Goal: Check status: Check status

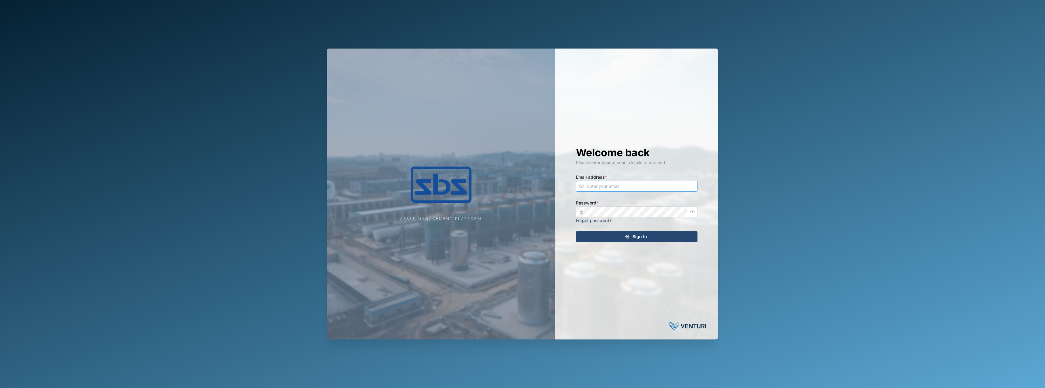
type input "[PERSON_NAME][EMAIL_ADDRESS][DOMAIN_NAME]"
click at [629, 237] on icon "submit" at bounding box center [626, 236] width 5 height 5
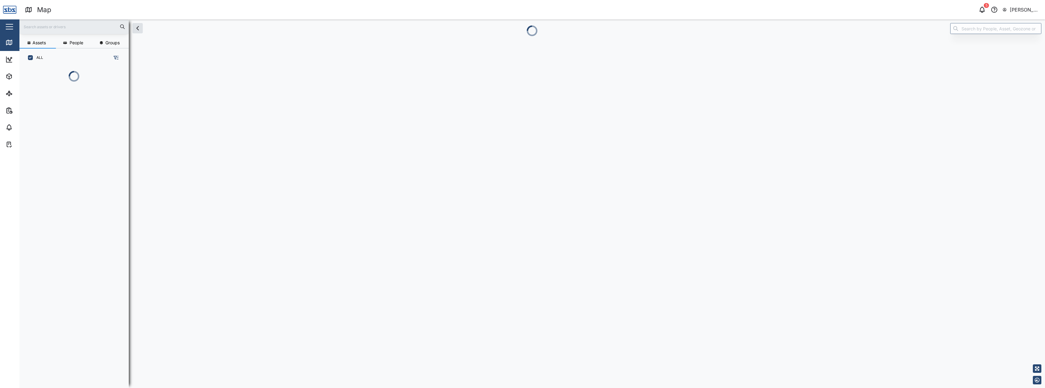
scroll to position [288, 95]
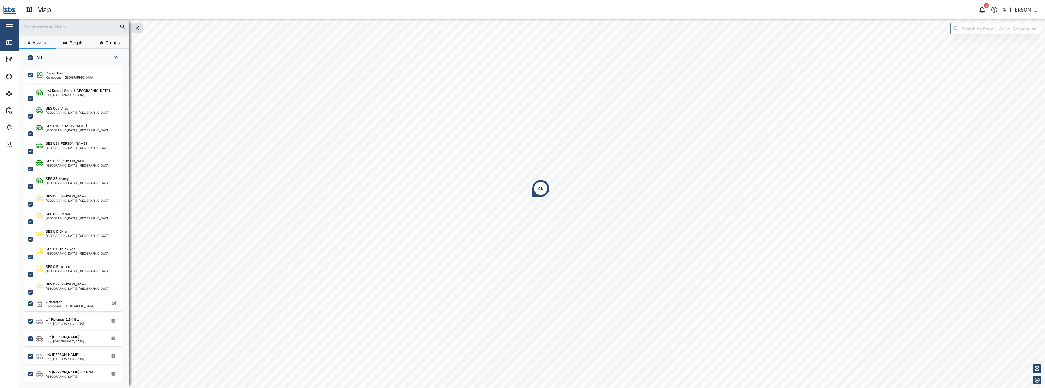
scroll to position [314, 95]
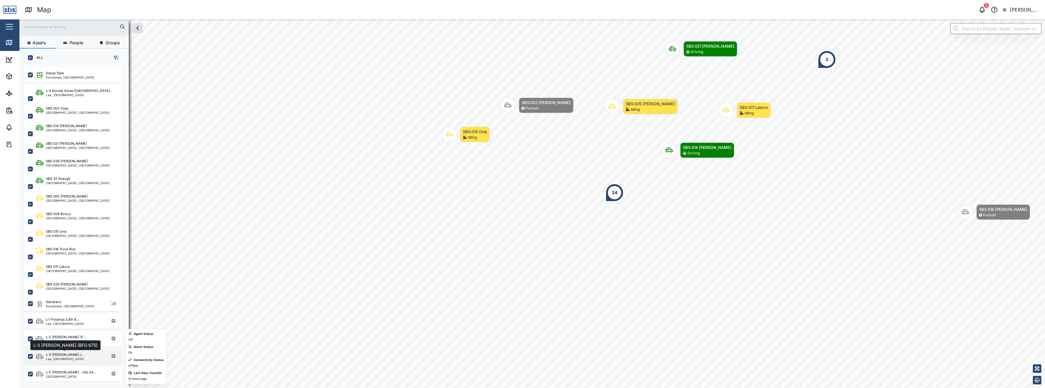
click at [69, 354] on div "L-3 [PERSON_NAME] (..." at bounding box center [65, 355] width 38 height 5
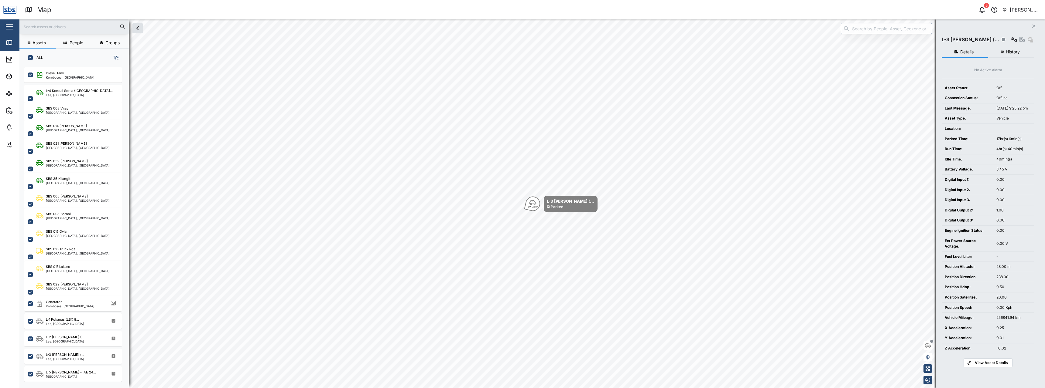
click at [1010, 51] on span "History" at bounding box center [1013, 52] width 14 height 4
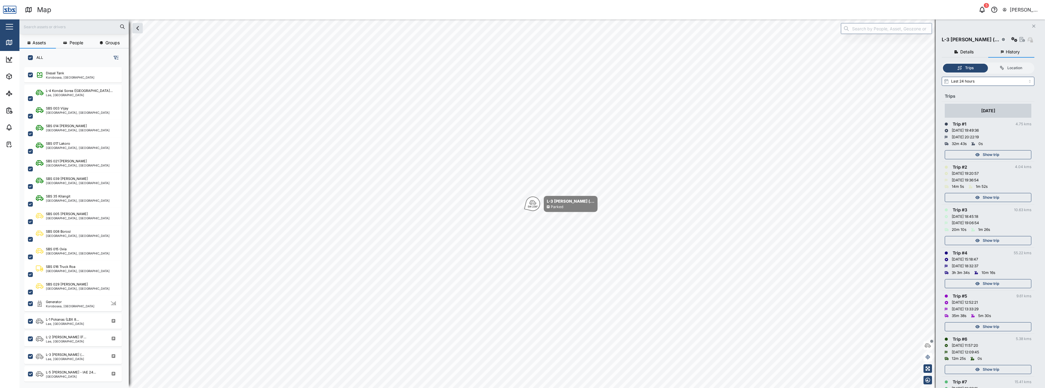
scroll to position [87, 0]
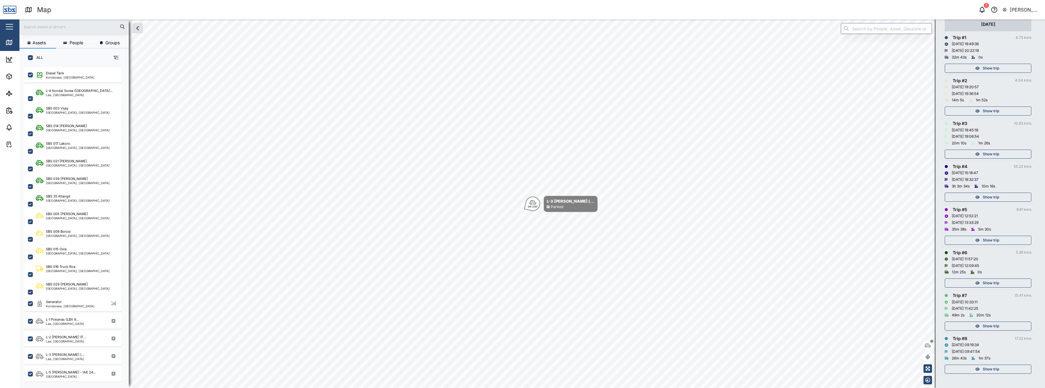
click at [1010, 367] on div "Show trip" at bounding box center [987, 369] width 79 height 9
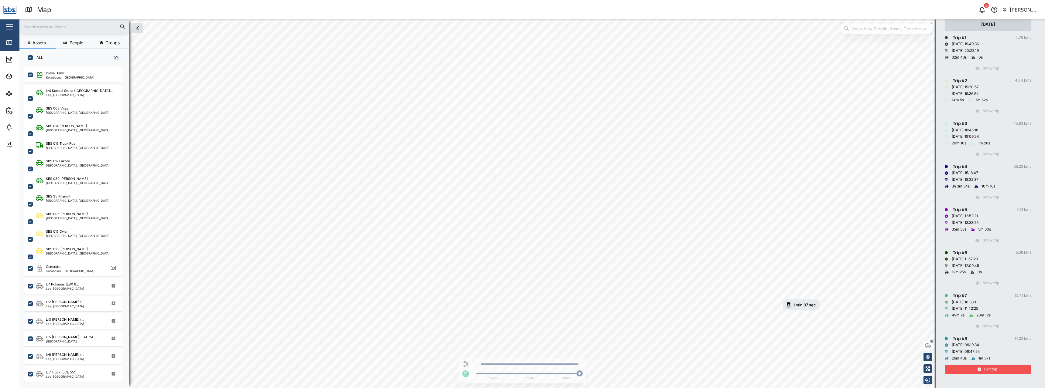
click at [991, 370] on span "Exit trip" at bounding box center [990, 369] width 13 height 9
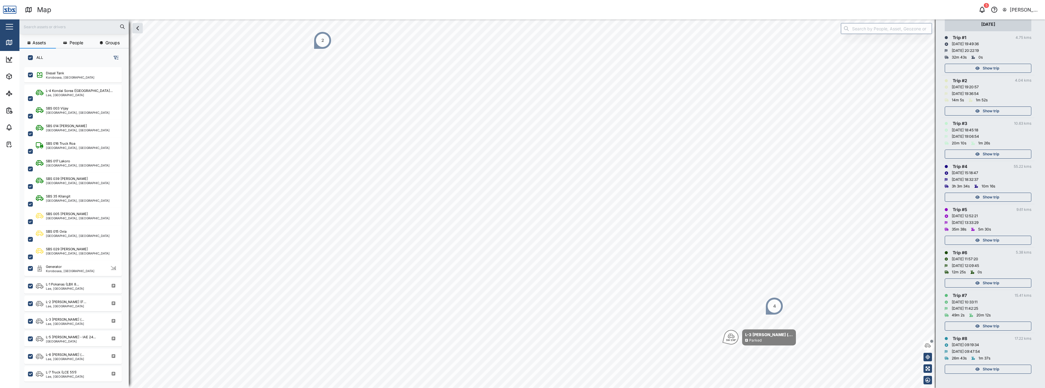
click at [995, 329] on span "Show trip" at bounding box center [991, 326] width 16 height 9
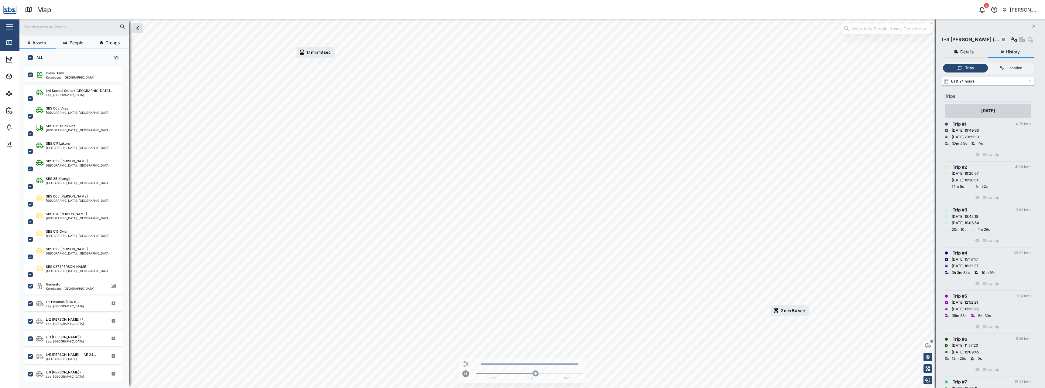
scroll to position [87, 0]
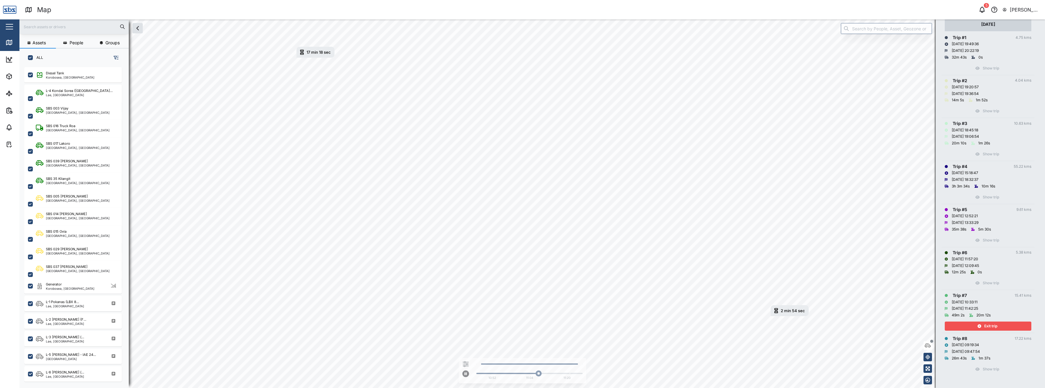
click at [995, 327] on span "Exit trip" at bounding box center [990, 326] width 13 height 9
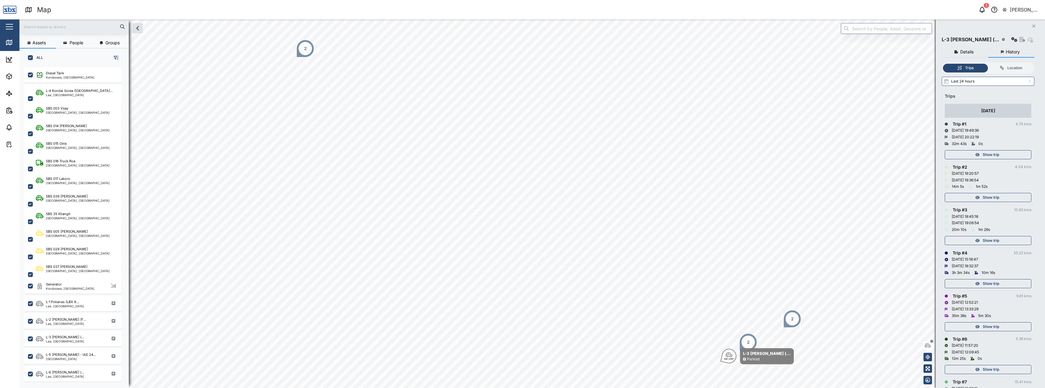
click at [992, 153] on span "Show trip" at bounding box center [991, 155] width 16 height 9
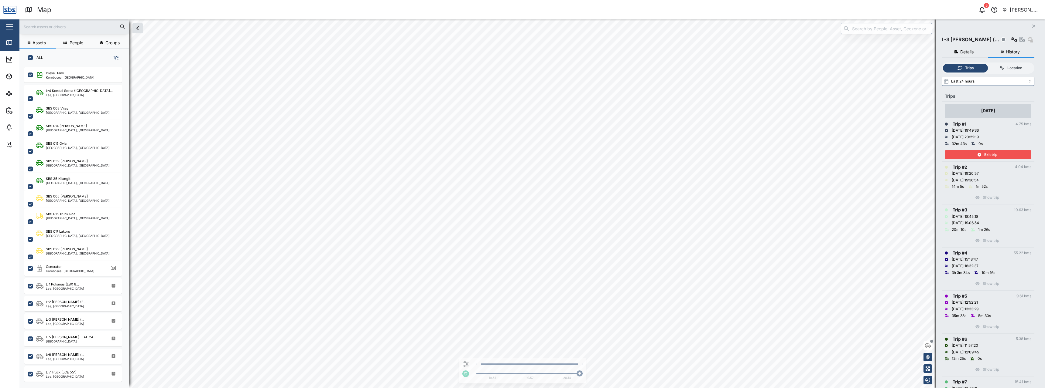
click at [992, 153] on span "Exit trip" at bounding box center [990, 155] width 13 height 9
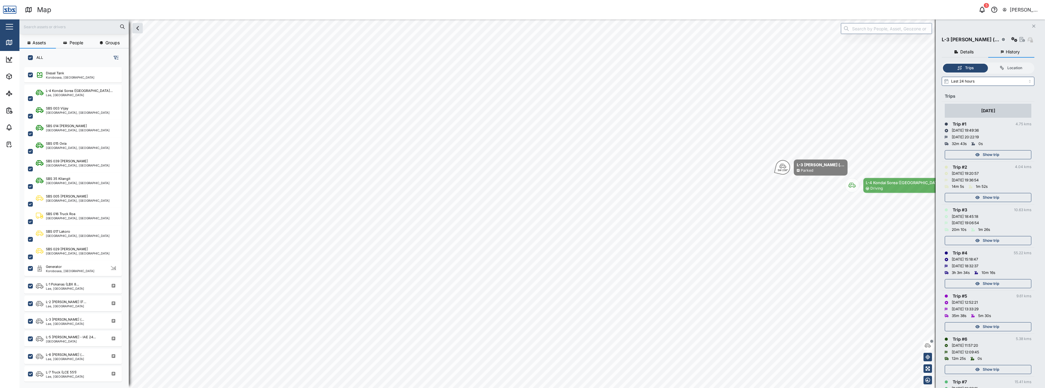
click at [992, 153] on span "Show trip" at bounding box center [991, 155] width 16 height 9
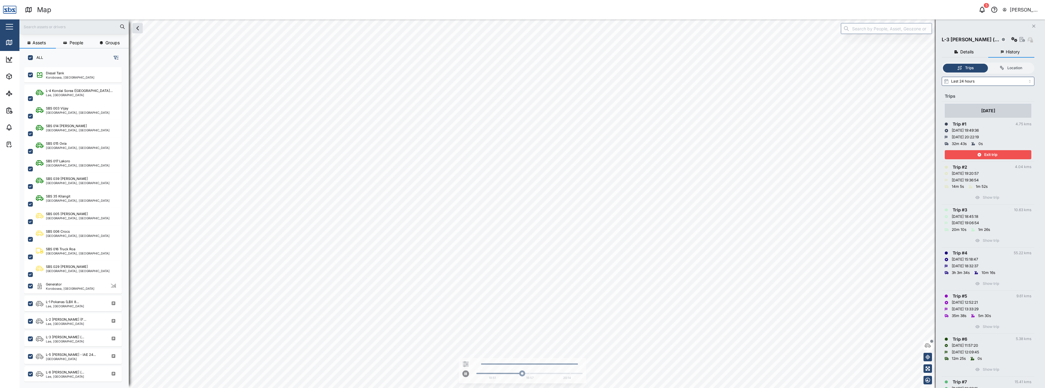
click at [992, 153] on span "Exit trip" at bounding box center [990, 155] width 13 height 9
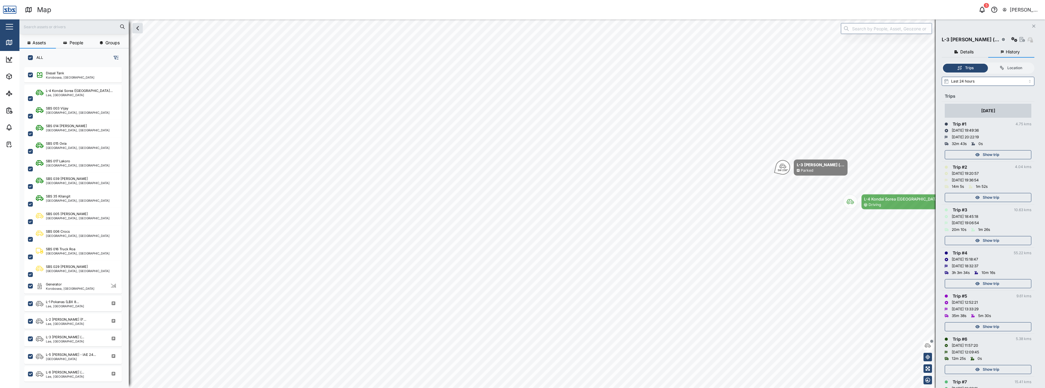
click at [1004, 195] on div "Show trip" at bounding box center [987, 197] width 79 height 9
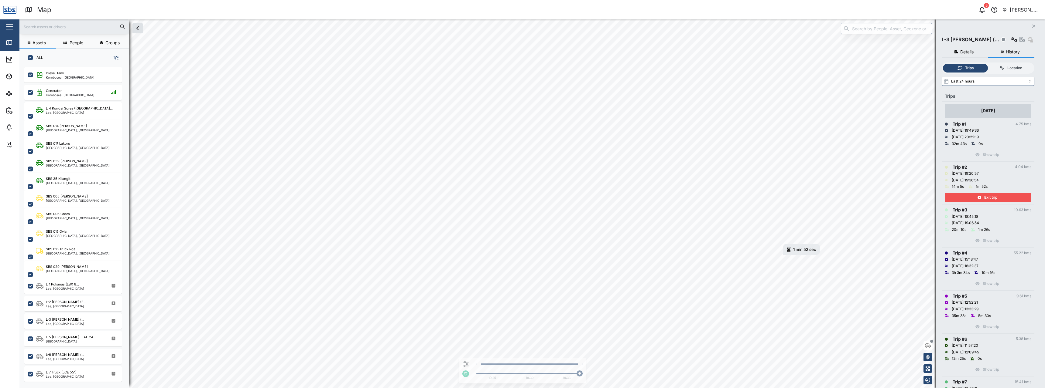
click at [1003, 196] on div "Exit trip" at bounding box center [987, 197] width 79 height 9
